Goal: Communication & Community: Answer question/provide support

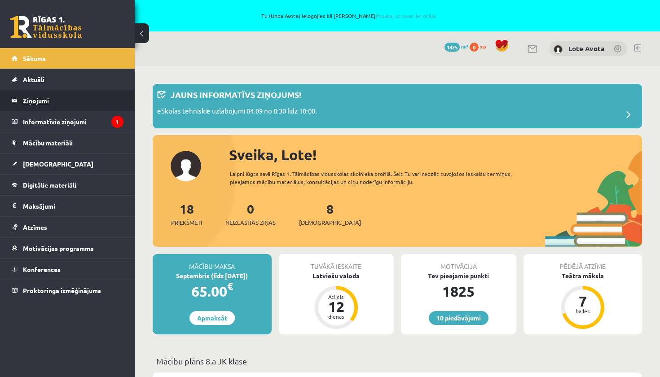
click at [36, 103] on legend "Ziņojumi 0" at bounding box center [73, 100] width 101 height 21
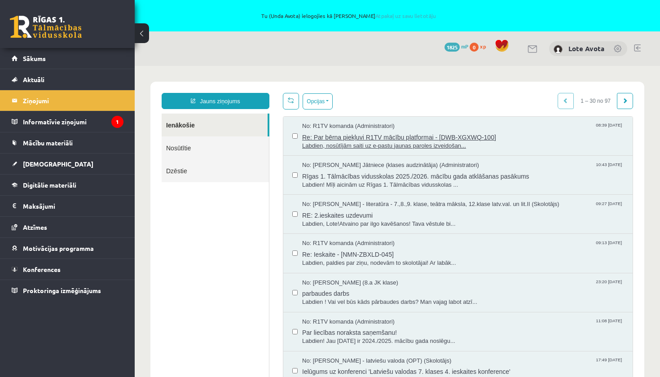
click at [382, 140] on span "Re: Par bērna piekļuvi R1TV mācību platformai - [DWB-XGXWQ-100]" at bounding box center [463, 136] width 322 height 11
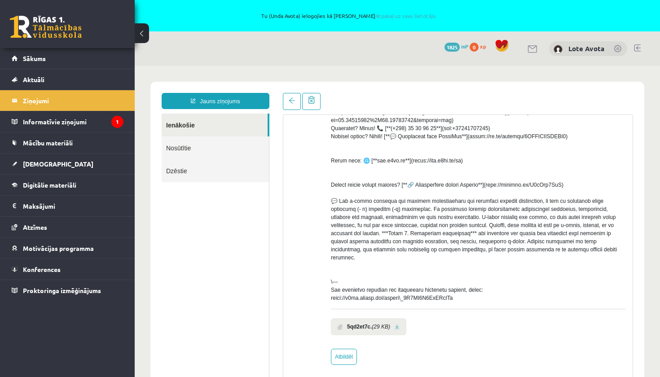
scroll to position [265, 0]
click at [347, 357] on link "Atbildēt" at bounding box center [344, 357] width 26 height 16
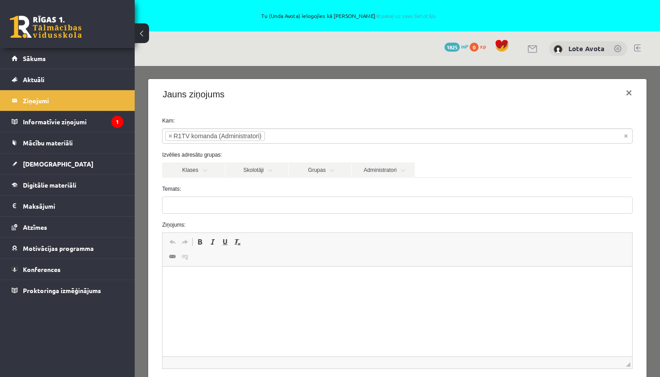
type input "**********"
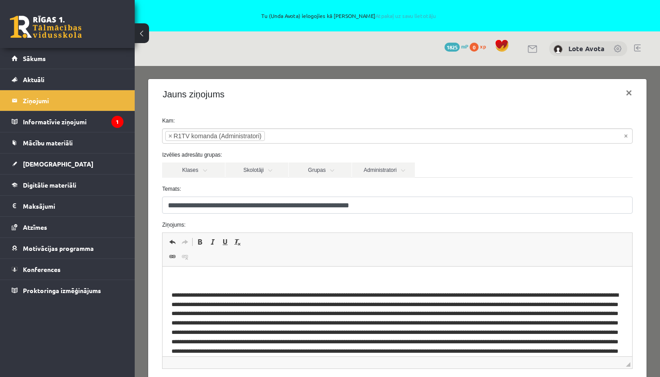
click at [191, 285] on body "Bagātinātā teksta redaktors, wiswyg-editor-47024853559040-1756989704-869" at bounding box center [398, 333] width 452 height 114
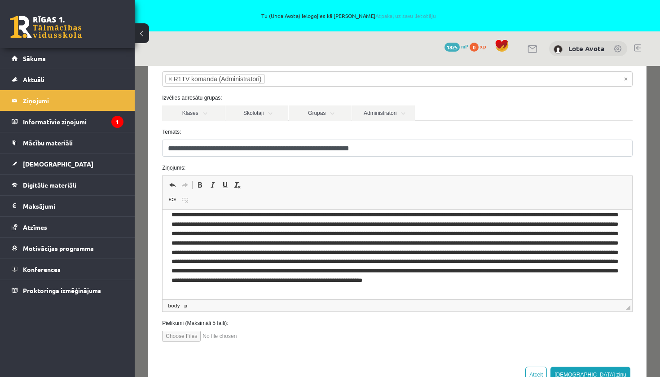
scroll to position [57, 0]
click at [187, 336] on input "file" at bounding box center [213, 336] width 102 height 11
type input "**********"
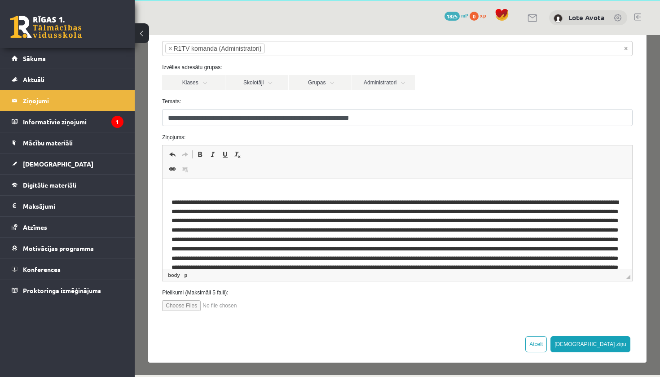
scroll to position [81, 0]
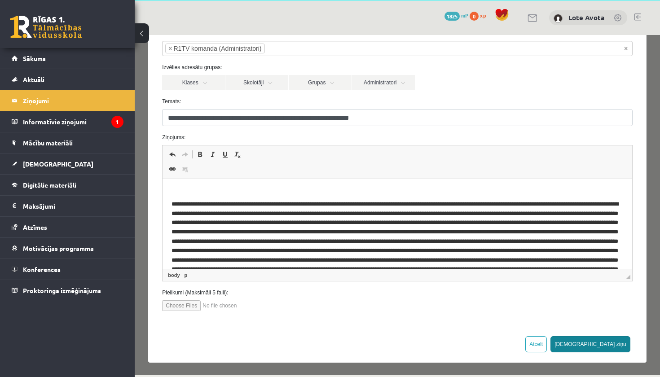
click at [617, 341] on button "Sūtīt ziņu" at bounding box center [591, 344] width 80 height 16
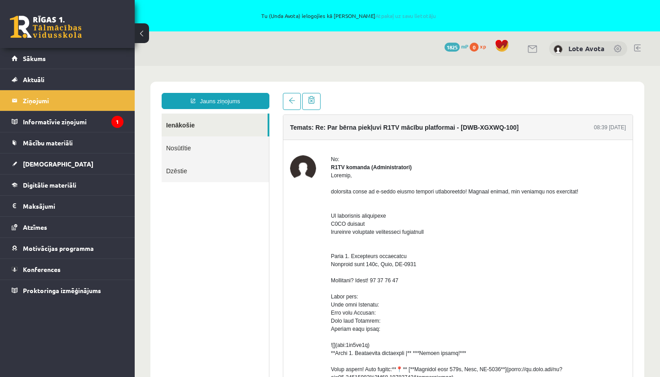
scroll to position [0, 0]
click at [209, 141] on link "Nosūtītie" at bounding box center [215, 148] width 107 height 23
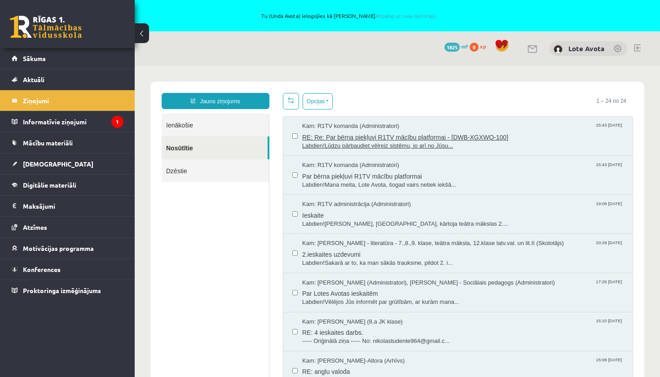
click at [360, 140] on span "RE: Re: Par bērna piekļuvi R1TV mācību platformai - [DWB-XGXWQ-100]" at bounding box center [463, 136] width 322 height 11
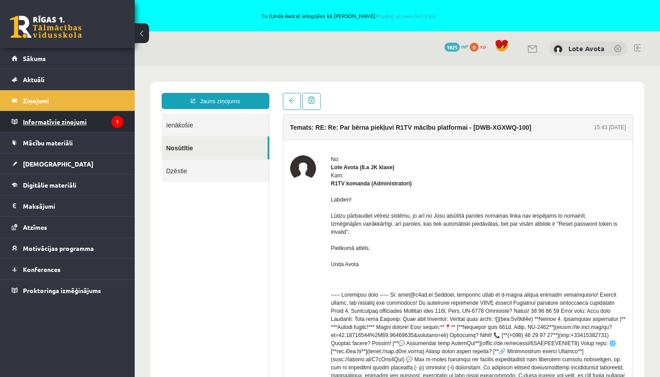
click at [82, 119] on legend "Informatīvie ziņojumi 1" at bounding box center [73, 121] width 101 height 21
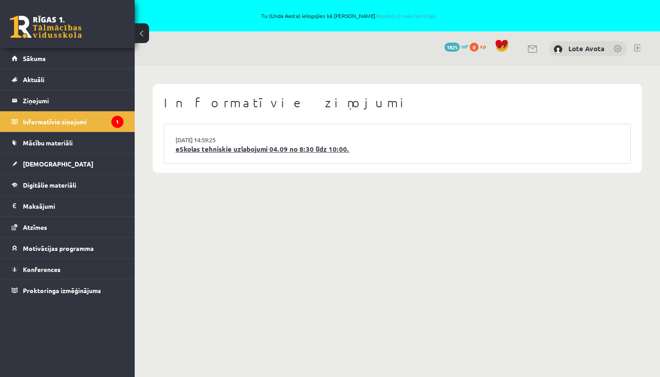
click at [241, 150] on link "eSkolas tehniskie uzlabojumi 04.09 no 8:30 līdz 10:00." at bounding box center [398, 149] width 444 height 10
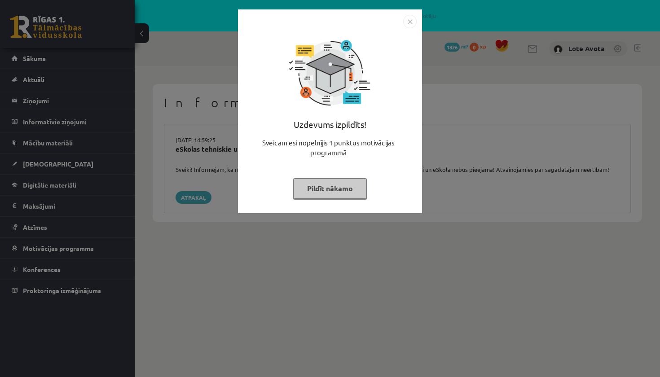
click at [411, 22] on img "Close" at bounding box center [409, 21] width 13 height 13
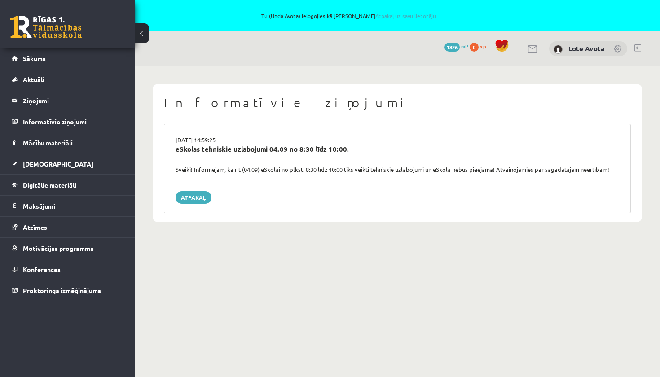
click at [52, 25] on link at bounding box center [46, 27] width 72 height 22
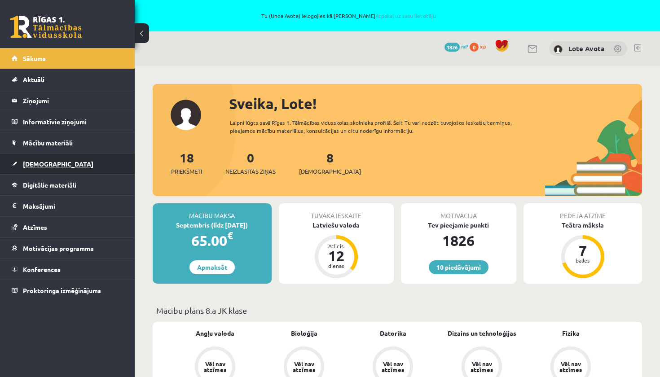
click at [40, 160] on link "[DEMOGRAPHIC_DATA]" at bounding box center [68, 164] width 112 height 21
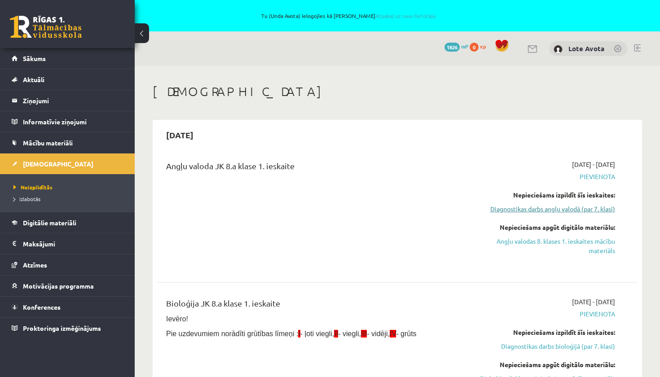
click at [563, 210] on link "Diagnostikas darbs angļu valodā (par 7. klasi)" at bounding box center [545, 208] width 141 height 9
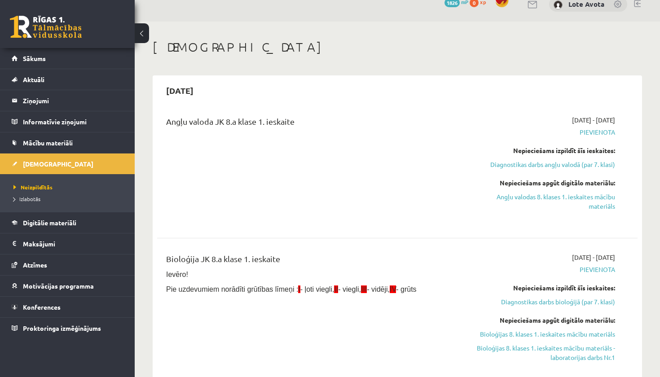
scroll to position [58, 0]
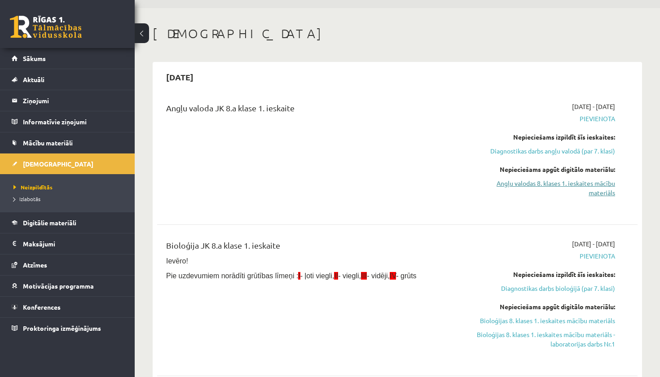
click at [559, 181] on link "Angļu valodas 8. klases 1. ieskaites mācību materiāls" at bounding box center [545, 188] width 141 height 19
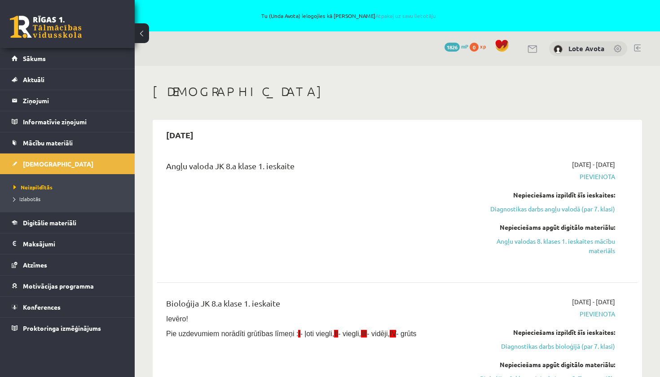
scroll to position [0, 0]
click at [53, 26] on link at bounding box center [46, 27] width 72 height 22
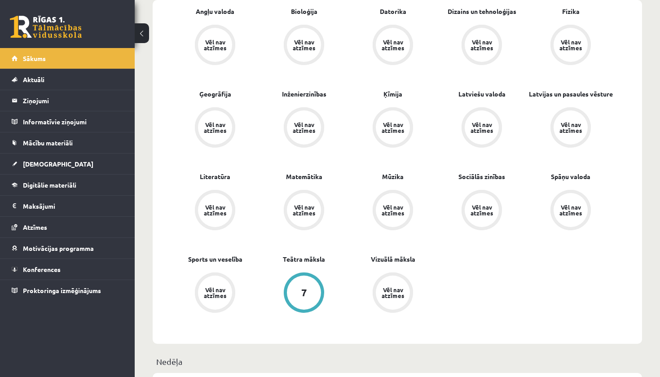
scroll to position [306, 0]
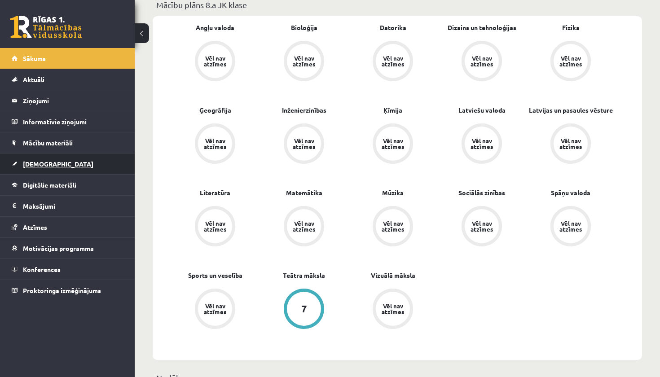
click at [42, 163] on span "[DEMOGRAPHIC_DATA]" at bounding box center [58, 164] width 71 height 8
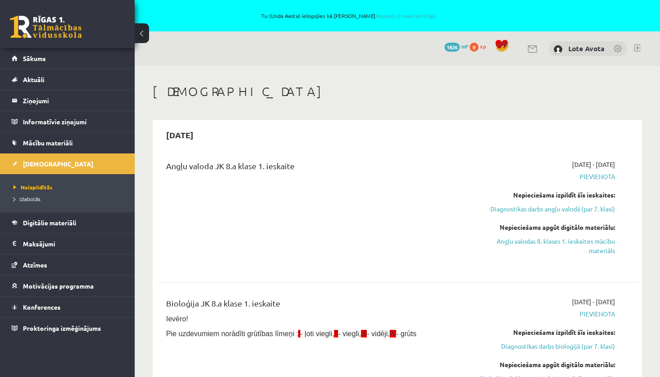
click at [67, 24] on link at bounding box center [46, 27] width 72 height 22
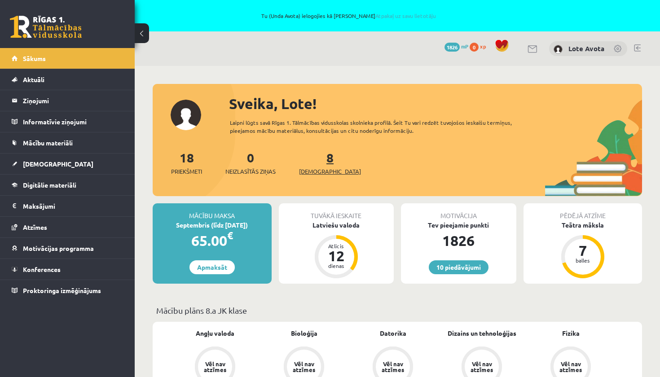
click at [317, 157] on link "8 Ieskaites" at bounding box center [330, 163] width 62 height 26
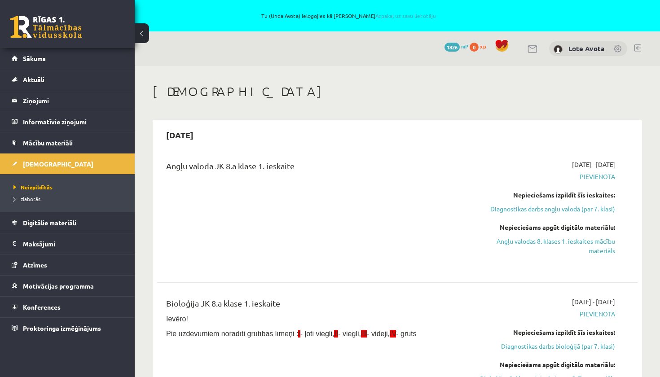
click at [52, 25] on link at bounding box center [46, 27] width 72 height 22
